Goal: Task Accomplishment & Management: Use online tool/utility

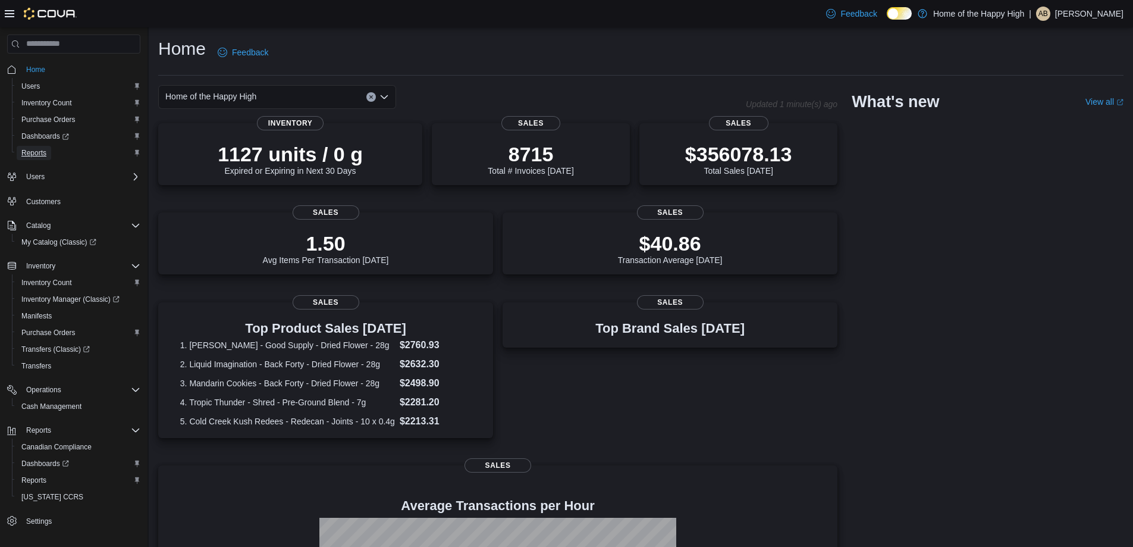
click at [47, 152] on link "Reports" at bounding box center [34, 153] width 35 height 14
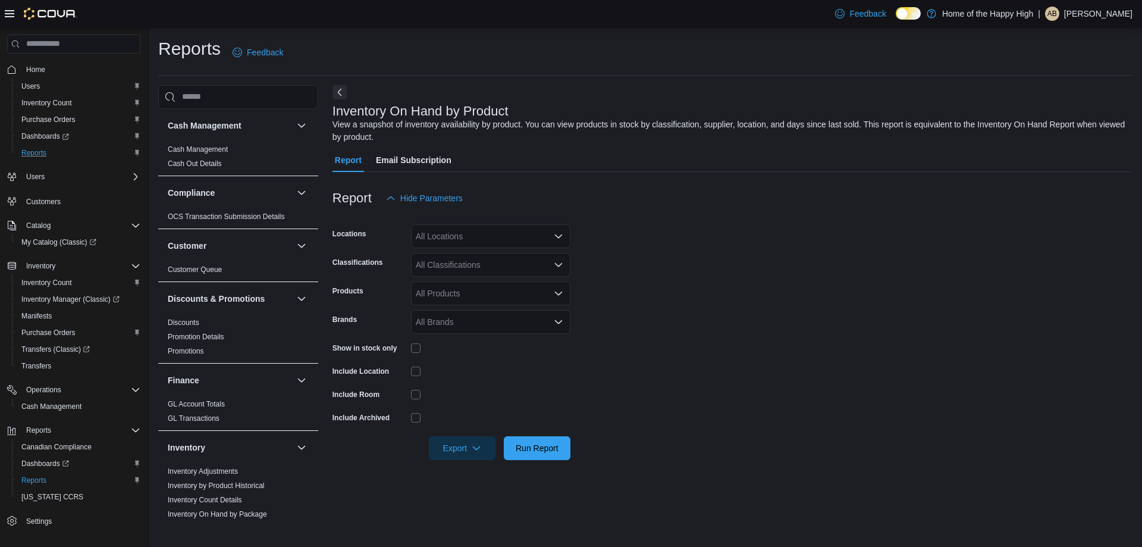
click at [515, 244] on div "All Locations" at bounding box center [490, 236] width 159 height 24
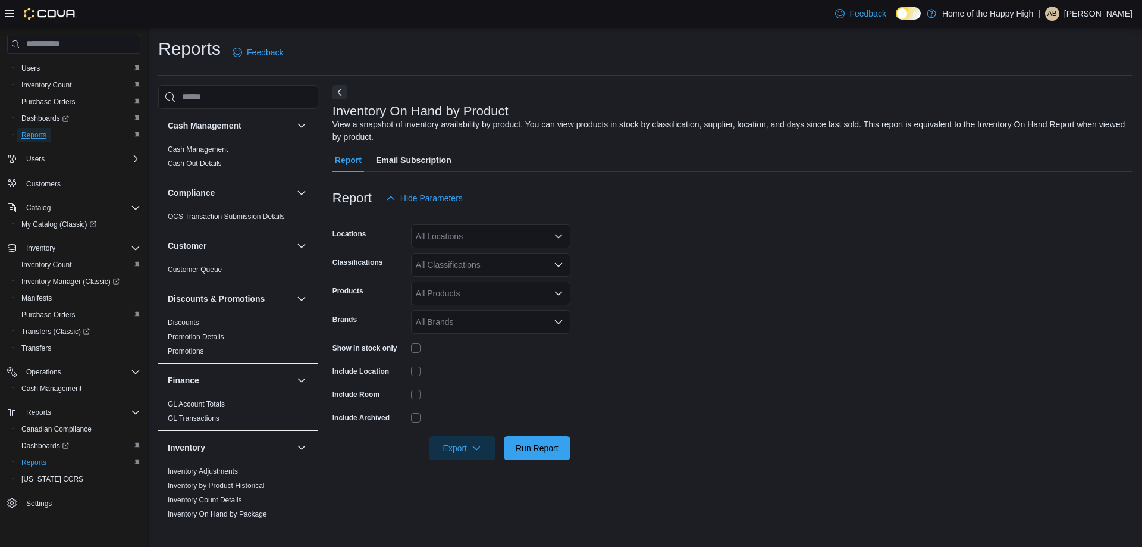
click at [45, 133] on span "Reports" at bounding box center [33, 135] width 25 height 10
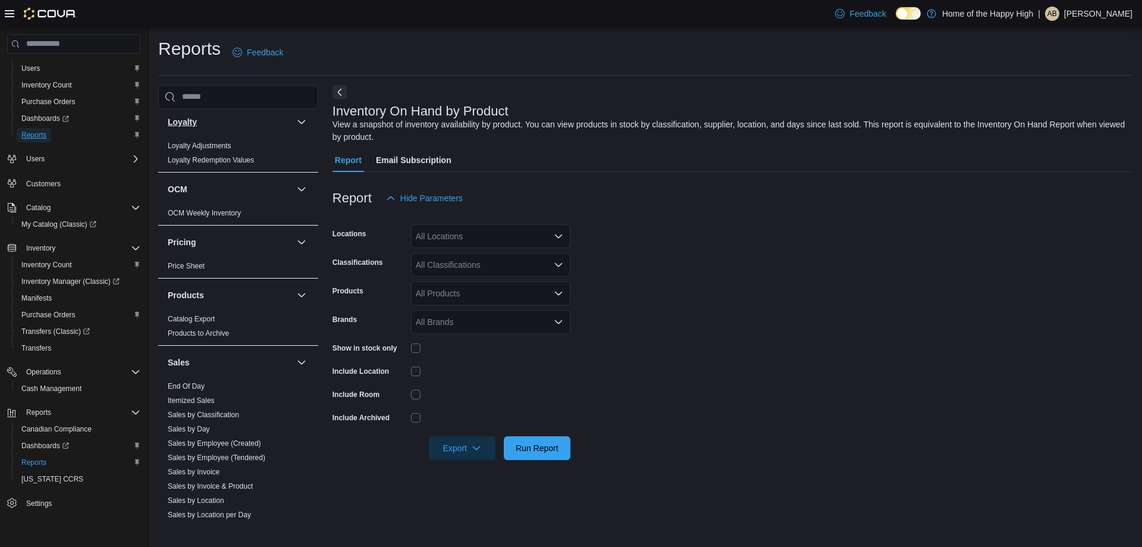
scroll to position [654, 0]
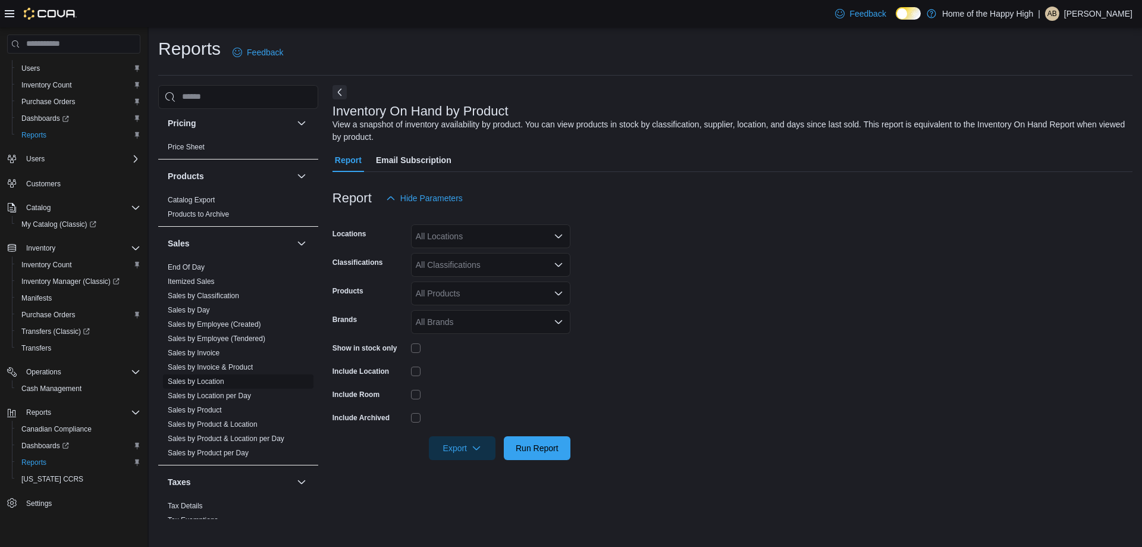
click at [212, 383] on link "Sales by Location" at bounding box center [196, 381] width 57 height 8
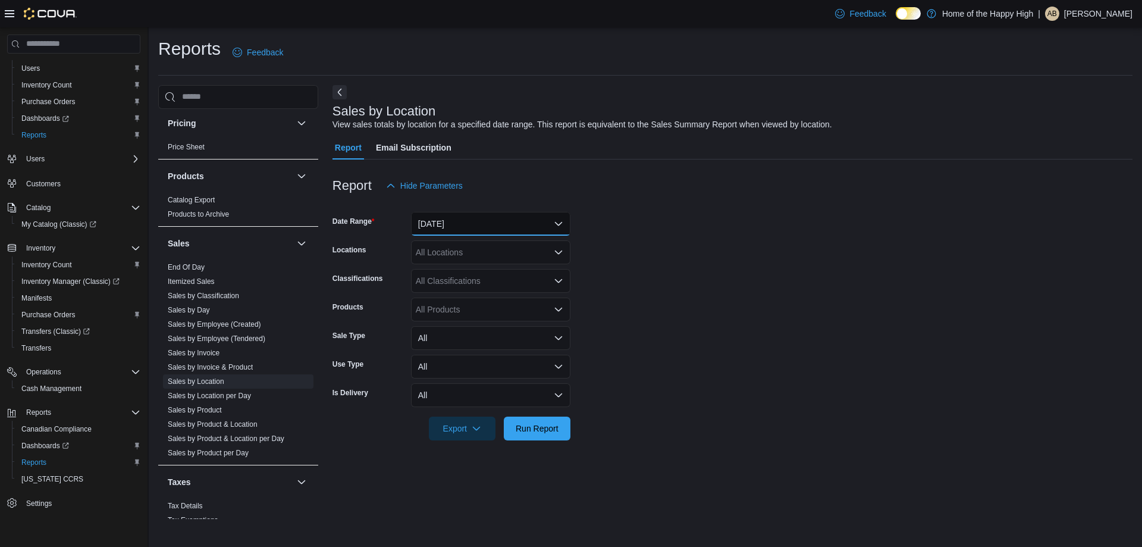
click at [500, 232] on button "[DATE]" at bounding box center [490, 224] width 159 height 24
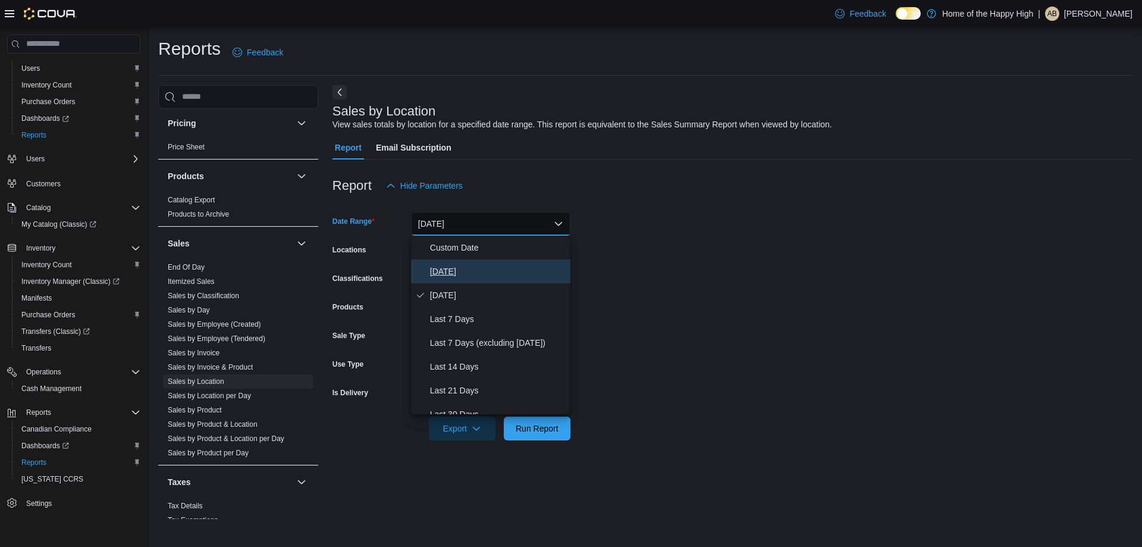
click at [492, 262] on button "[DATE]" at bounding box center [490, 271] width 159 height 24
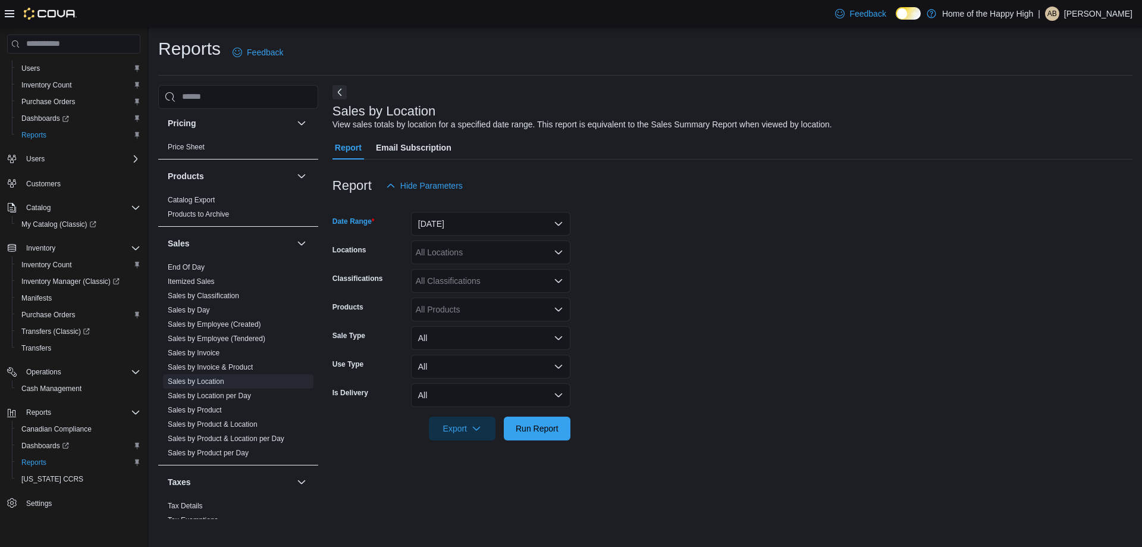
click at [601, 250] on form "Date Range [DATE] Locations All Locations Classifications All Classifications P…" at bounding box center [733, 319] width 800 height 243
click at [561, 258] on div "All Locations" at bounding box center [490, 252] width 159 height 24
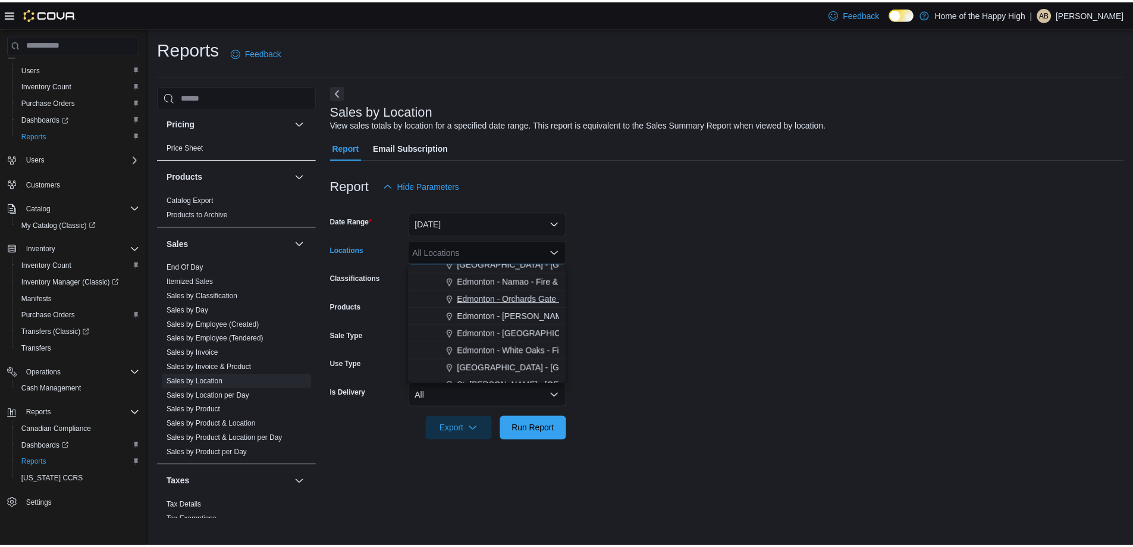
scroll to position [357, 0]
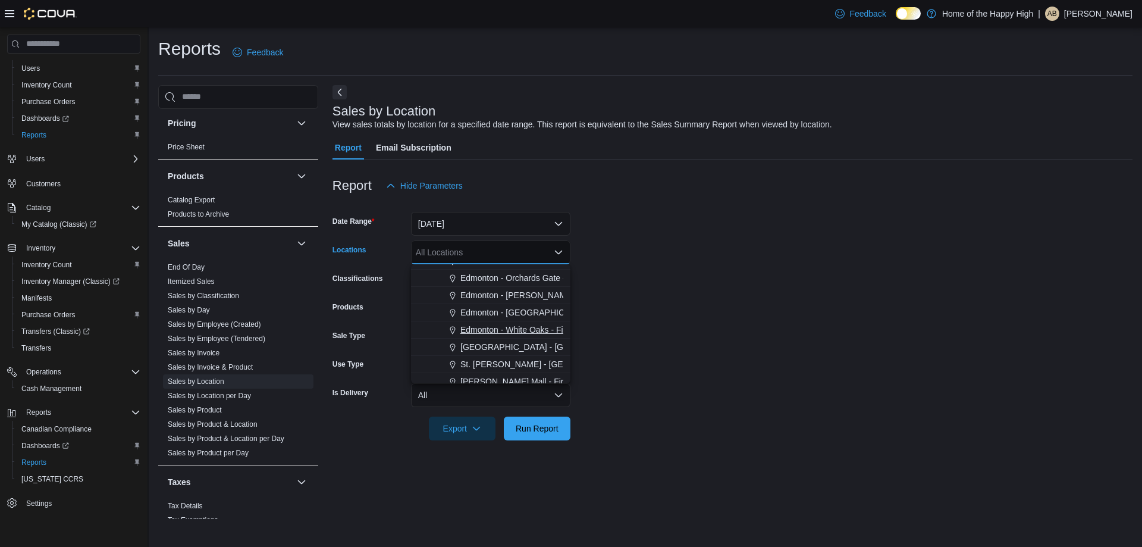
click at [521, 334] on span "Edmonton - White Oaks - Fire & Flower" at bounding box center [532, 330] width 145 height 12
drag, startPoint x: 540, startPoint y: 433, endPoint x: 561, endPoint y: 412, distance: 29.9
click at [540, 432] on span "Run Report" at bounding box center [537, 428] width 43 height 12
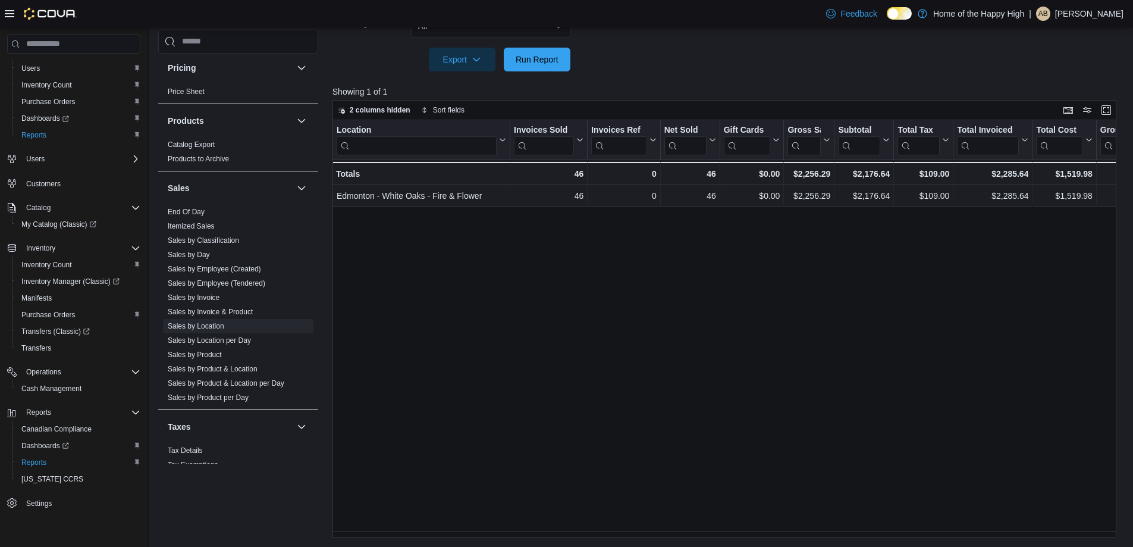
scroll to position [131, 0]
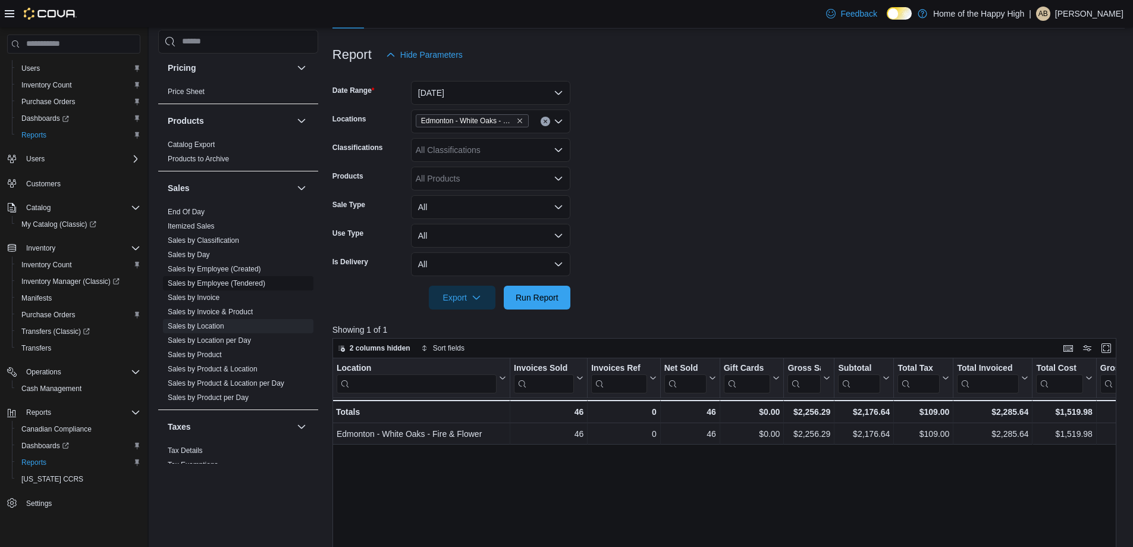
click at [234, 280] on link "Sales by Employee (Tendered)" at bounding box center [217, 283] width 98 height 8
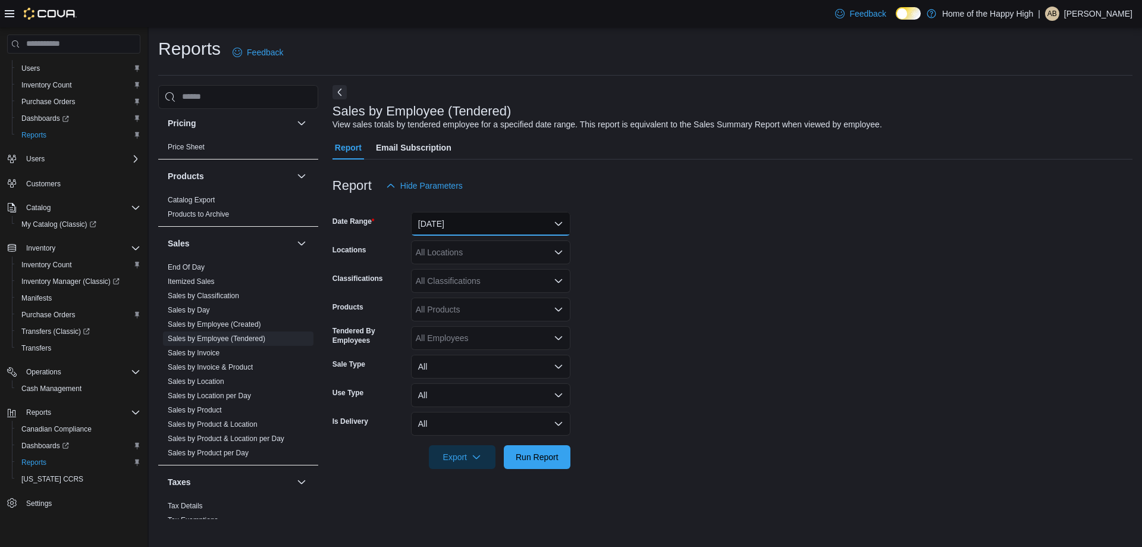
click at [428, 218] on button "[DATE]" at bounding box center [490, 224] width 159 height 24
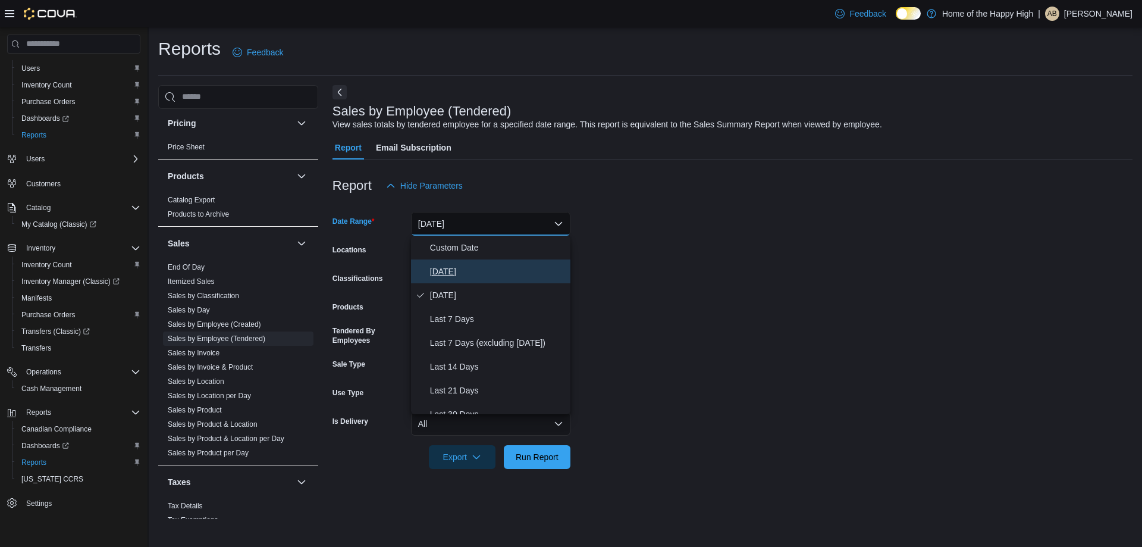
click at [444, 267] on span "[DATE]" at bounding box center [498, 271] width 136 height 14
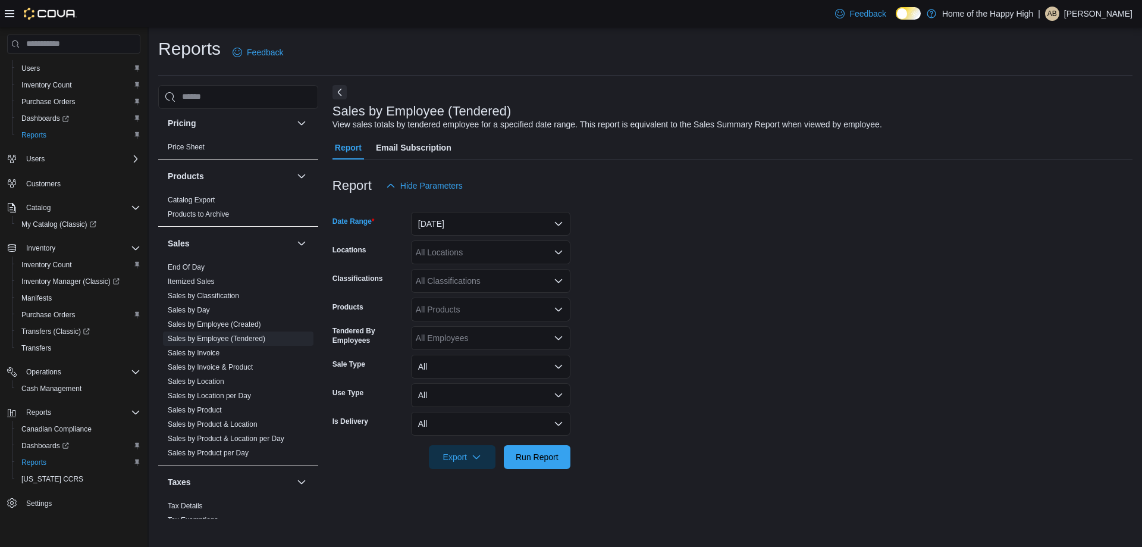
click at [661, 299] on form "Date Range [DATE] Locations All Locations Classifications All Classifications P…" at bounding box center [733, 333] width 800 height 271
click at [560, 245] on div "All Locations" at bounding box center [490, 252] width 159 height 24
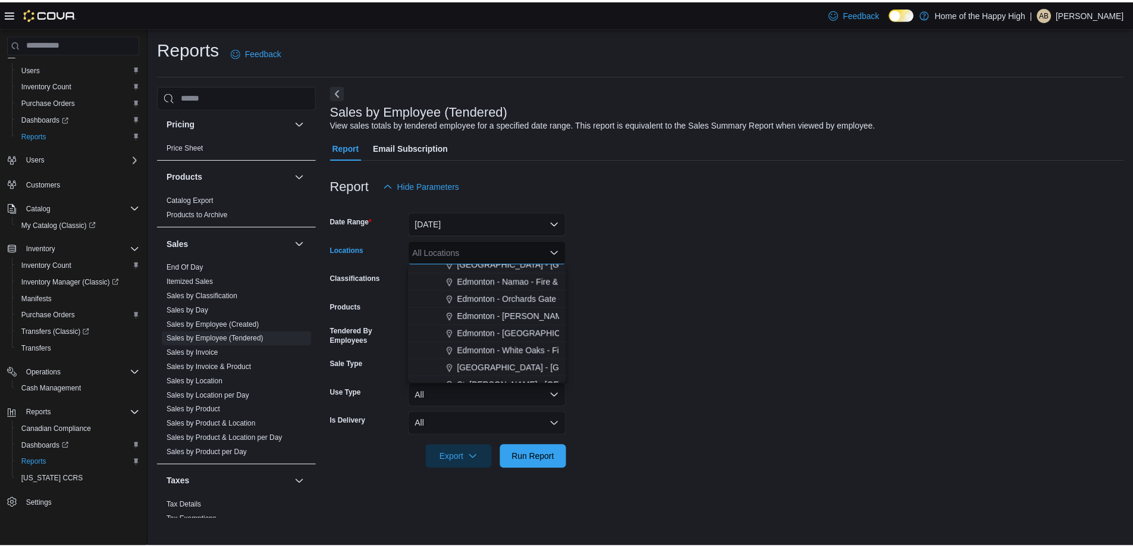
scroll to position [357, 0]
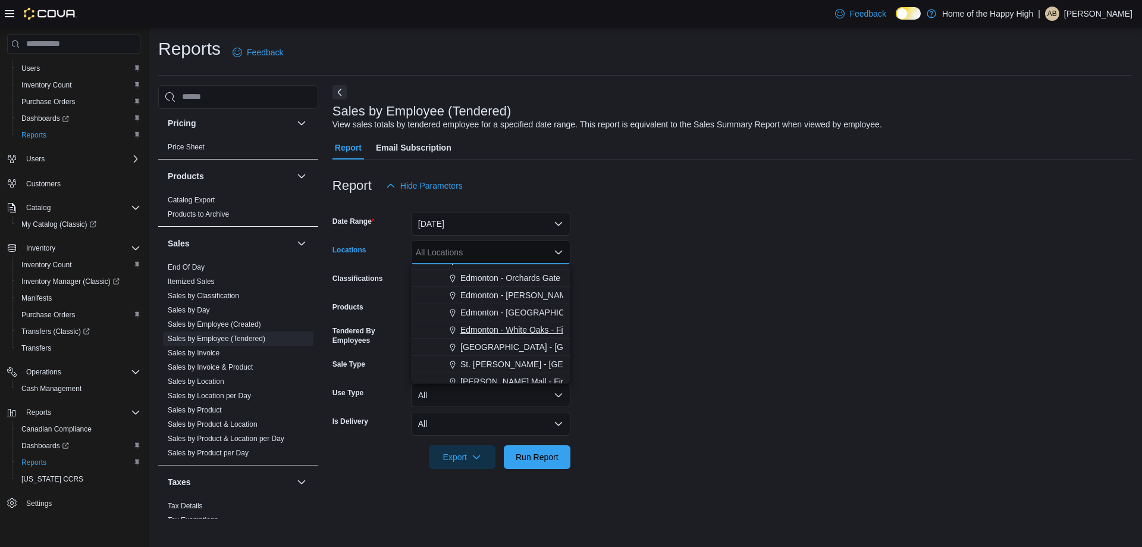
click at [534, 331] on span "Edmonton - White Oaks - Fire & Flower" at bounding box center [532, 330] width 145 height 12
click at [521, 461] on span "Run Report" at bounding box center [537, 456] width 43 height 12
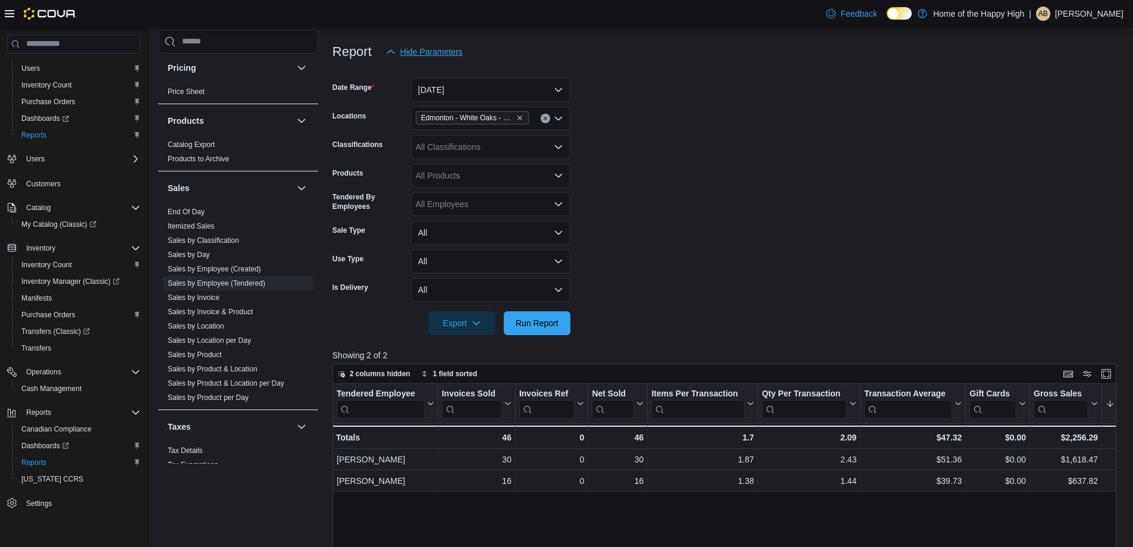
scroll to position [59, 0]
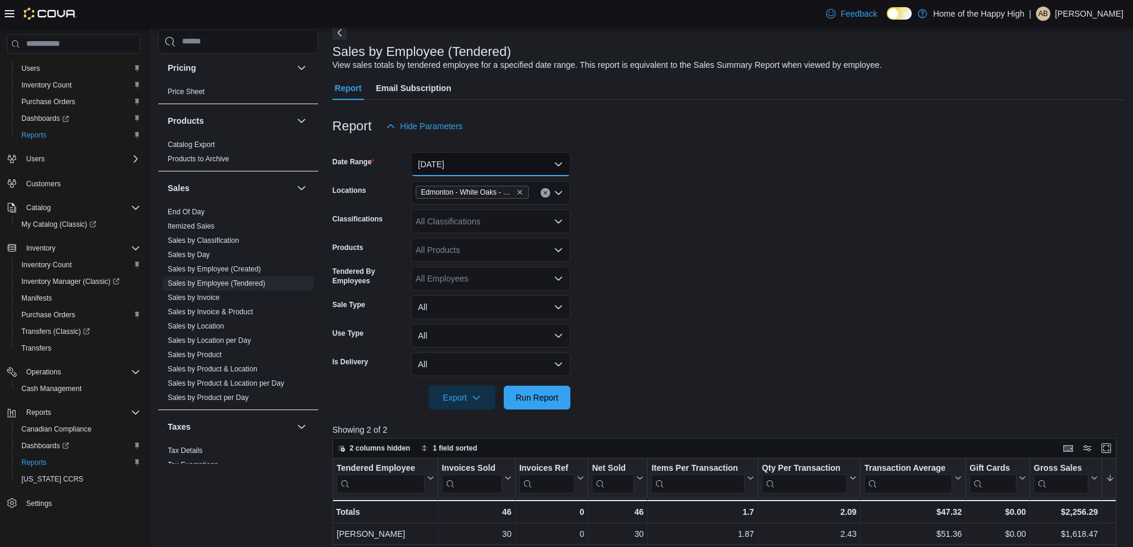
click at [457, 161] on button "[DATE]" at bounding box center [490, 164] width 159 height 24
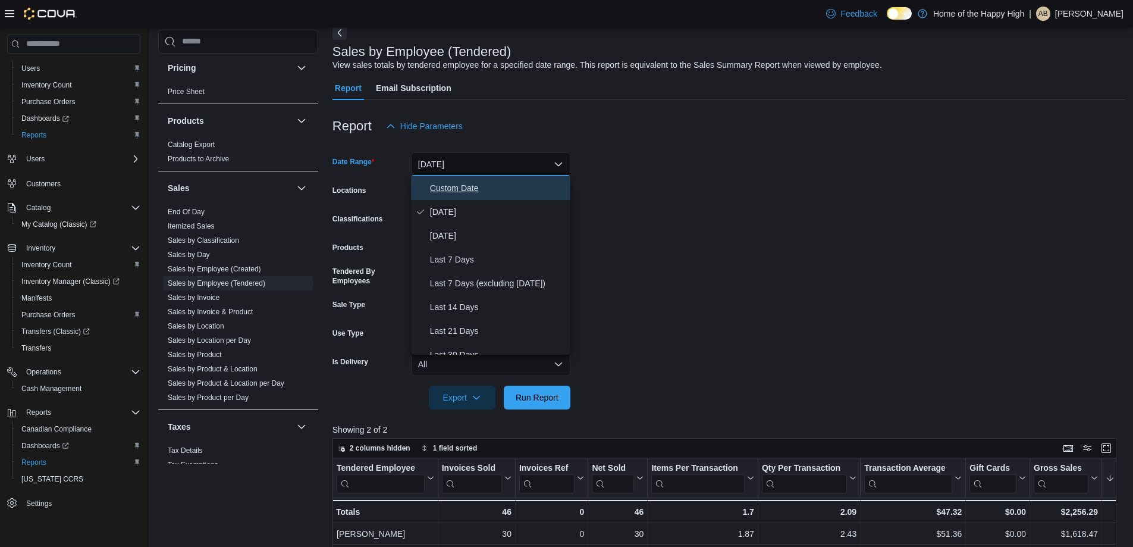
click at [456, 183] on span "Custom Date" at bounding box center [498, 188] width 136 height 14
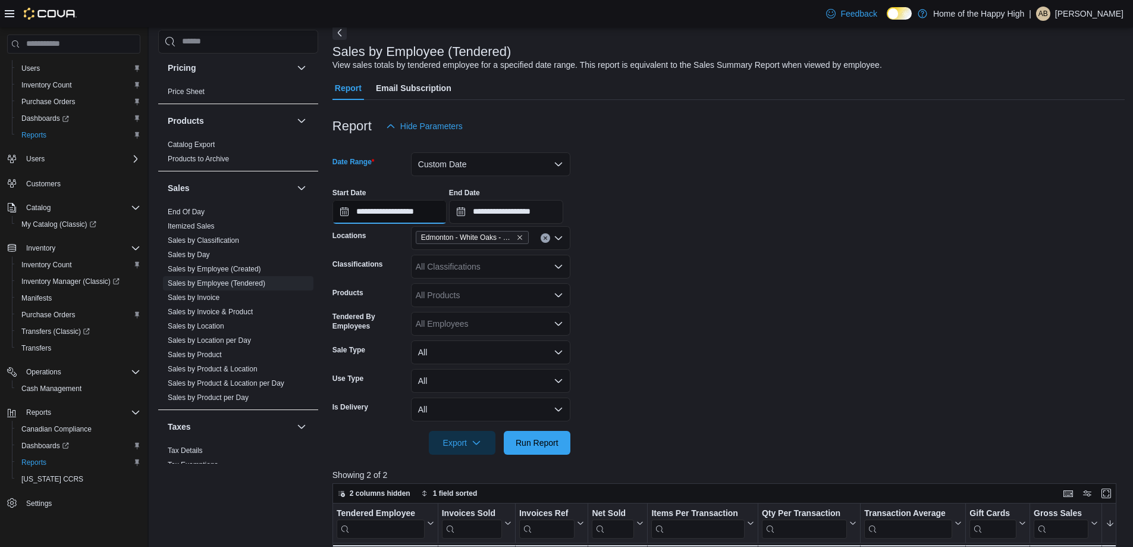
click at [402, 212] on input "**********" at bounding box center [390, 212] width 114 height 24
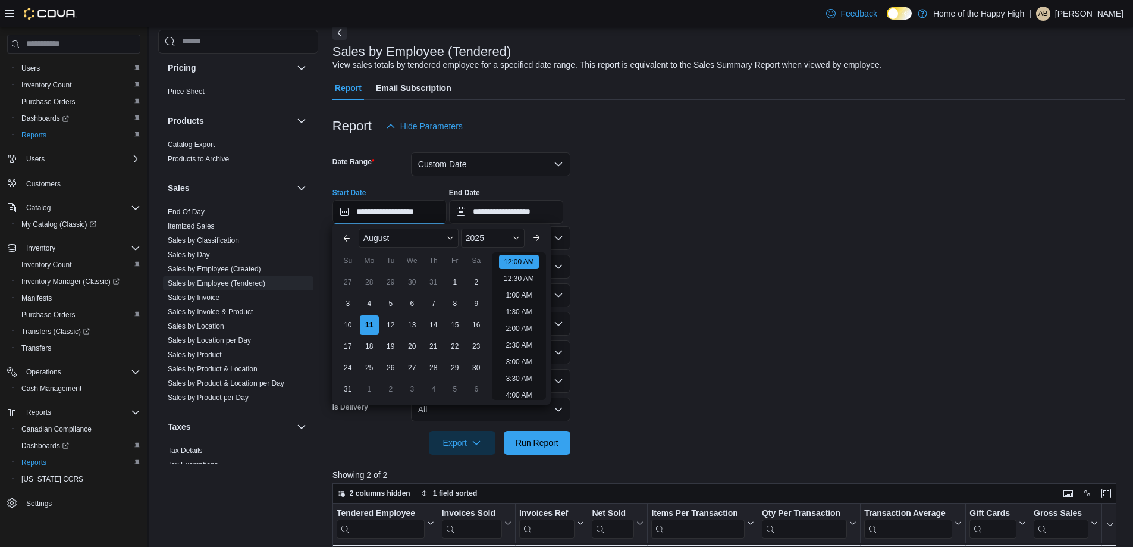
scroll to position [37, 0]
drag, startPoint x: 366, startPoint y: 299, endPoint x: 383, endPoint y: 299, distance: 16.7
click at [366, 299] on div "4" at bounding box center [369, 303] width 19 height 19
click at [353, 324] on div "10" at bounding box center [347, 324] width 21 height 21
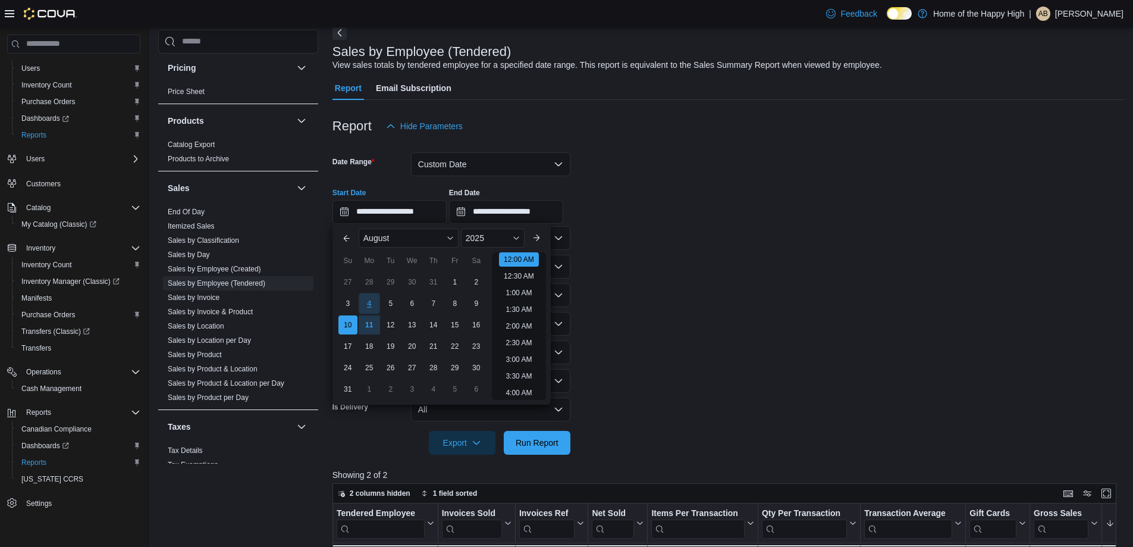
click at [368, 303] on div "4" at bounding box center [369, 303] width 21 height 21
type input "**********"
click at [517, 211] on input "**********" at bounding box center [506, 212] width 114 height 24
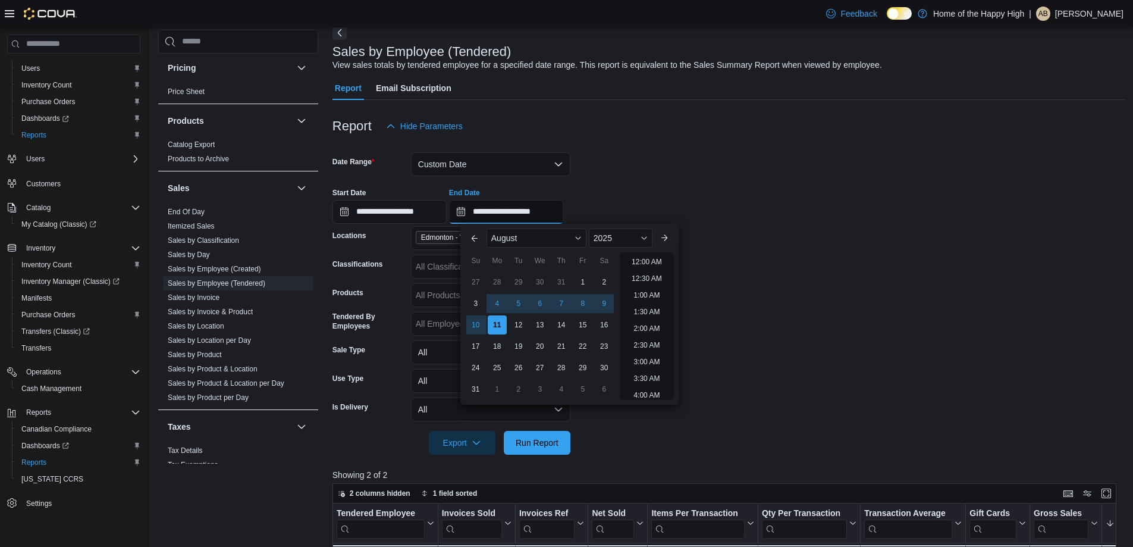
scroll to position [654, 0]
click at [474, 322] on div "10" at bounding box center [475, 324] width 21 height 21
type input "**********"
click at [783, 243] on form "**********" at bounding box center [729, 296] width 792 height 316
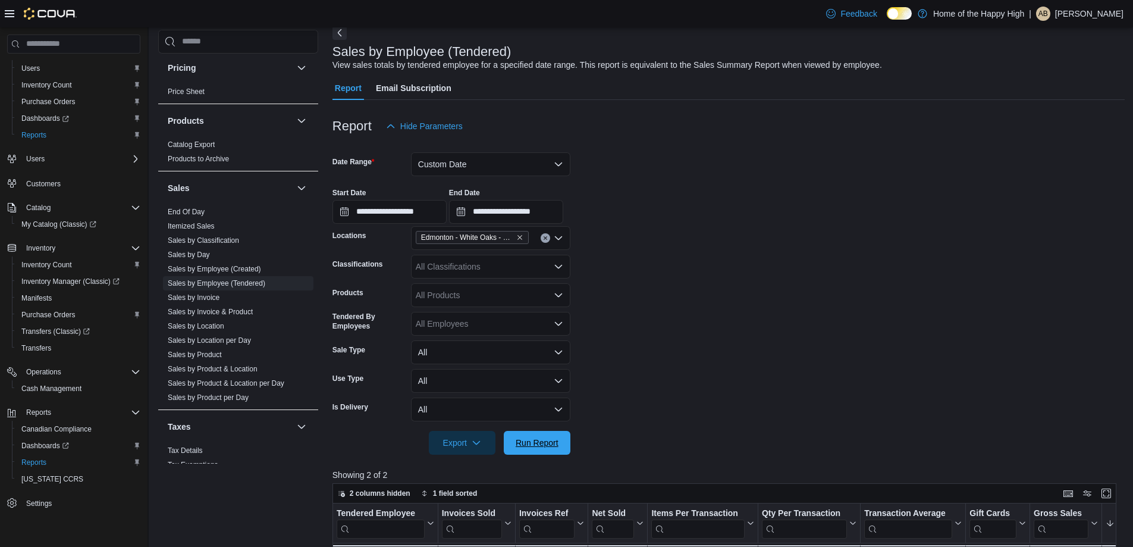
click at [550, 431] on span "Run Report" at bounding box center [537, 443] width 52 height 24
